Goal: Information Seeking & Learning: Check status

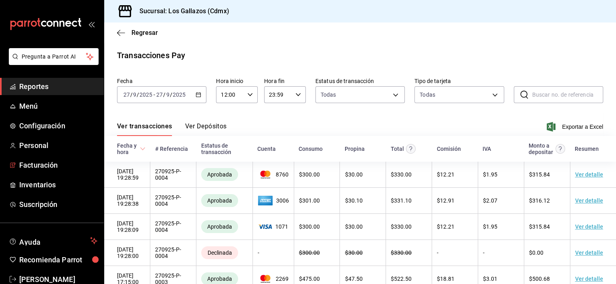
scroll to position [77, 0]
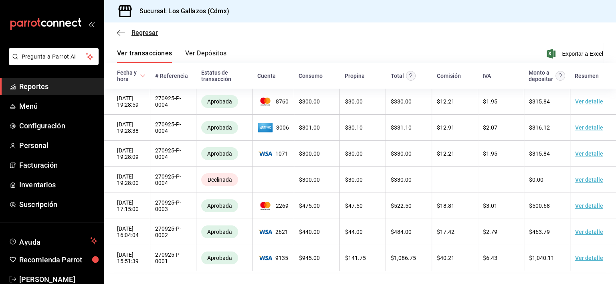
click at [123, 31] on icon "button" at bounding box center [121, 32] width 8 height 7
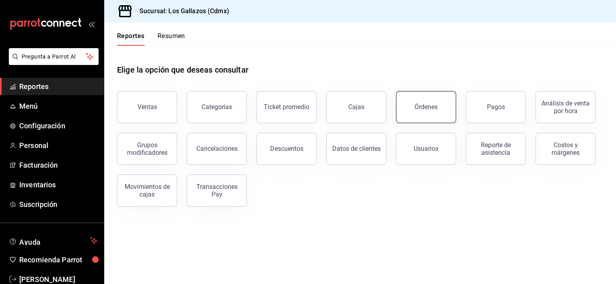
click at [437, 109] on button "Órdenes" at bounding box center [426, 107] width 60 height 32
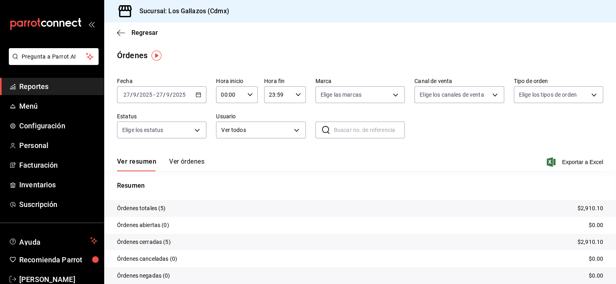
click at [195, 165] on button "Ver órdenes" at bounding box center [186, 164] width 35 height 14
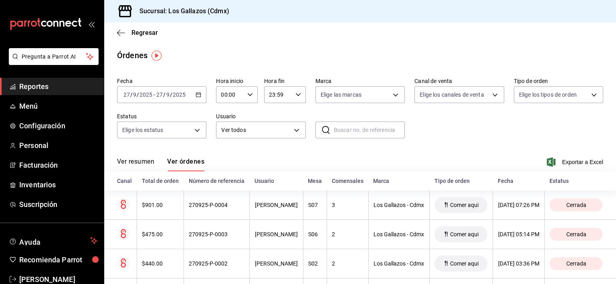
click at [138, 165] on button "Ver resumen" at bounding box center [135, 164] width 37 height 14
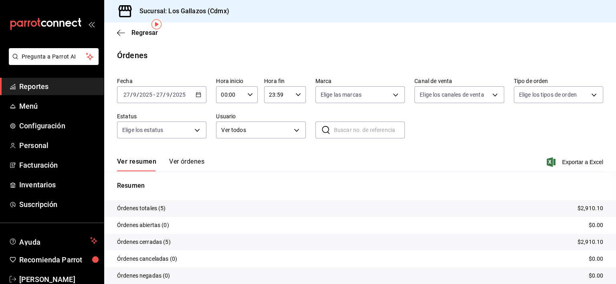
scroll to position [31, 0]
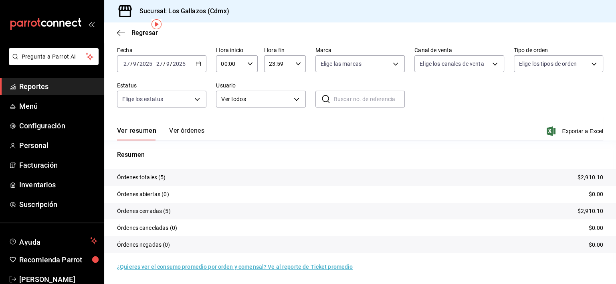
click at [192, 131] on button "Ver órdenes" at bounding box center [186, 134] width 35 height 14
